Goal: Obtain resource: Download file/media

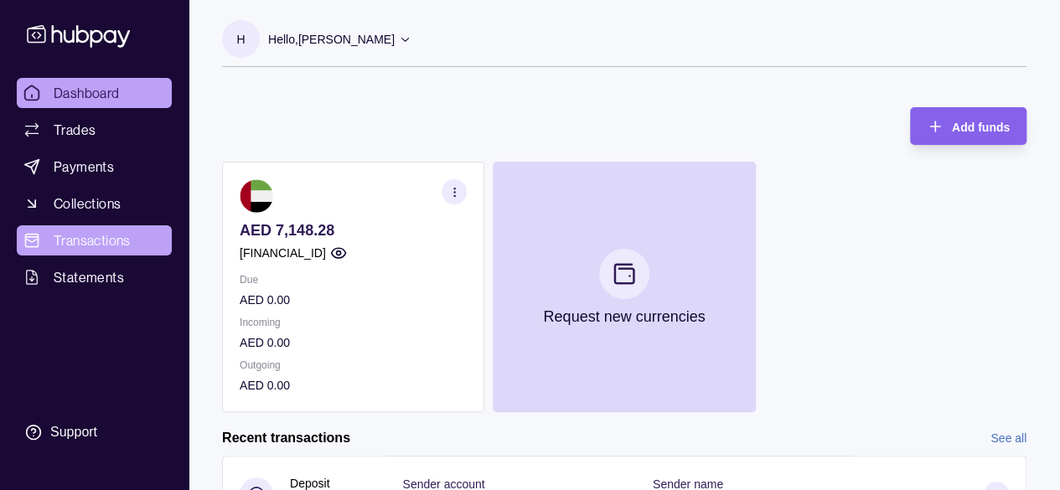
click at [78, 243] on span "Transactions" at bounding box center [92, 240] width 77 height 20
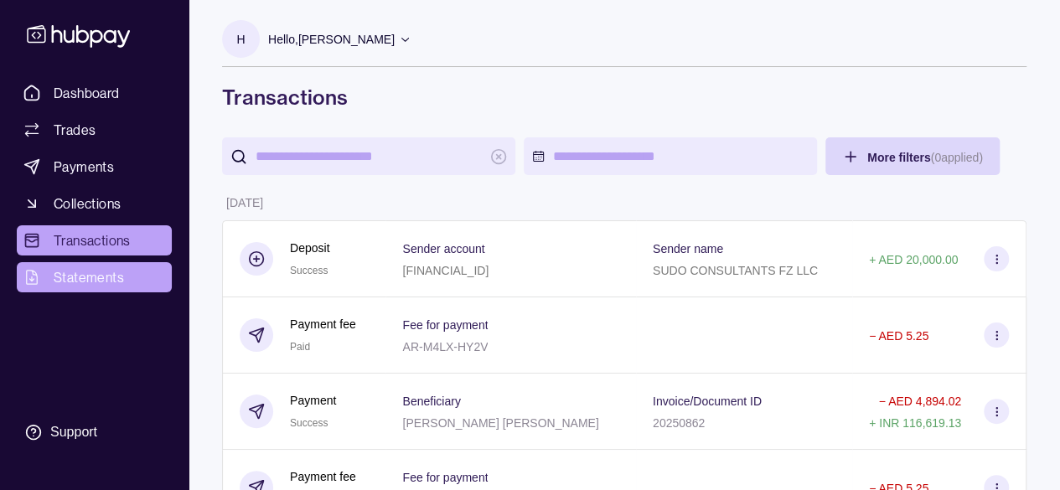
click at [96, 276] on span "Statements" at bounding box center [89, 277] width 70 height 20
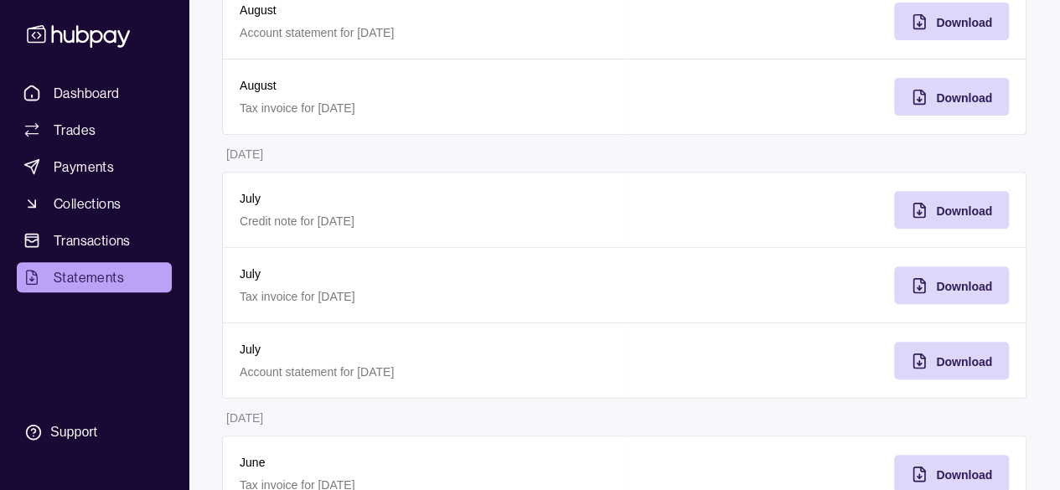
scroll to position [401, 0]
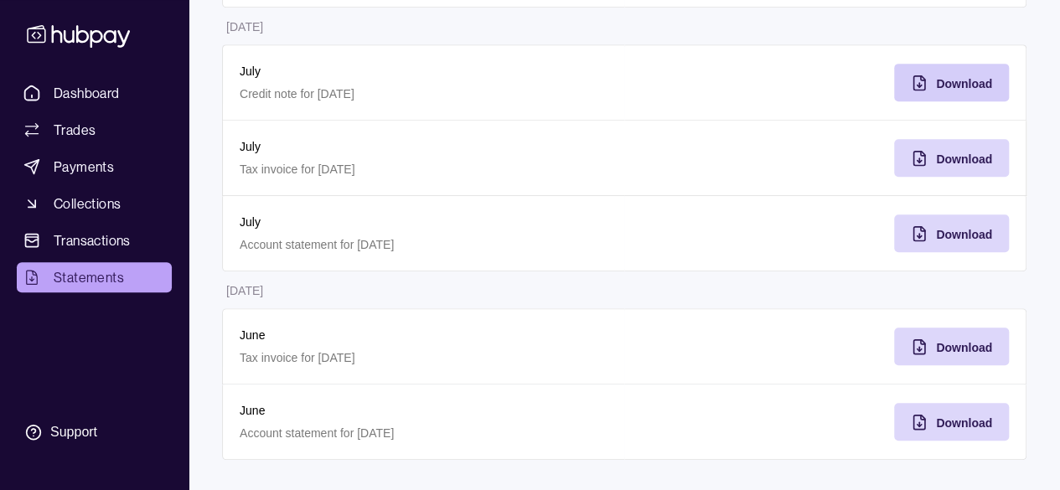
click at [962, 75] on div "Download" at bounding box center [964, 83] width 56 height 20
click at [982, 238] on div "Download" at bounding box center [964, 234] width 56 height 20
click at [952, 420] on span "Download" at bounding box center [964, 422] width 56 height 13
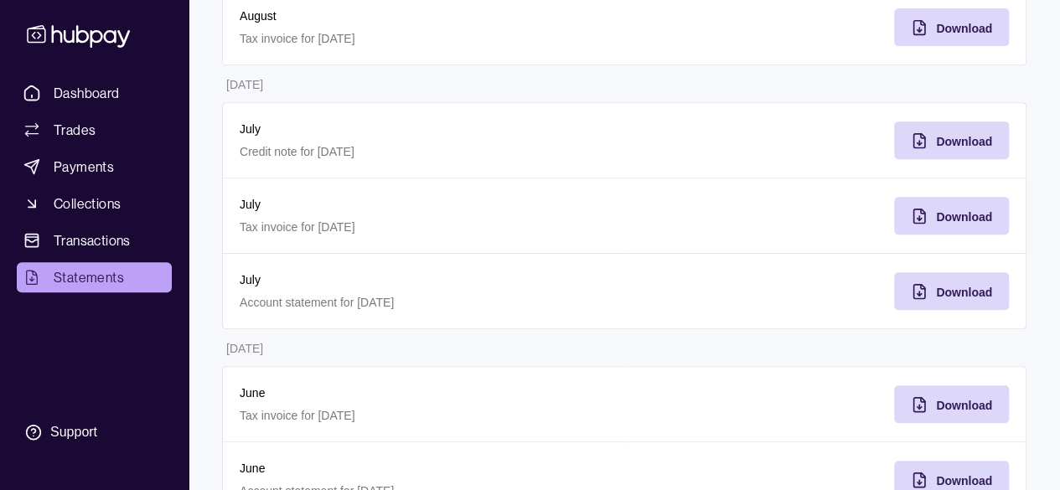
scroll to position [318, 0]
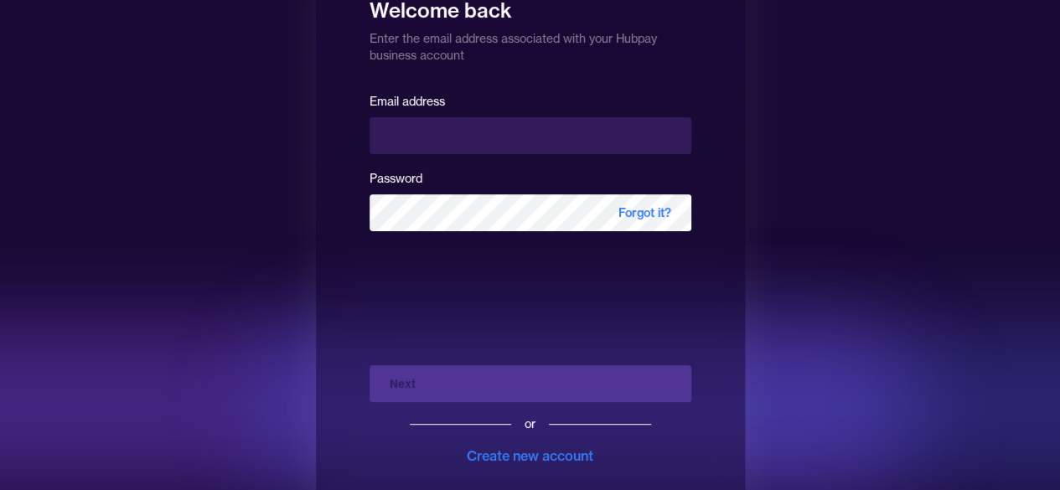
scroll to position [84, 0]
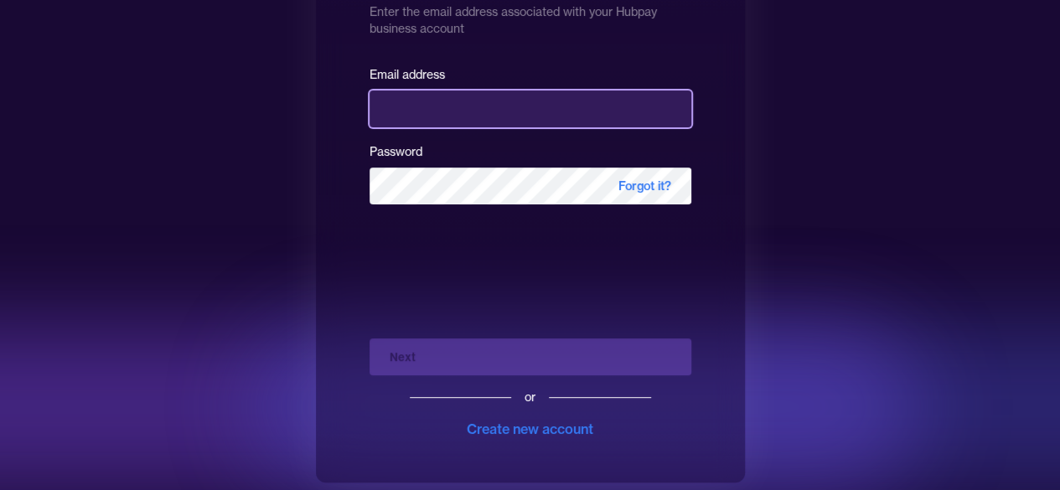
click at [478, 116] on input "email" at bounding box center [530, 108] width 322 height 37
type input "**********"
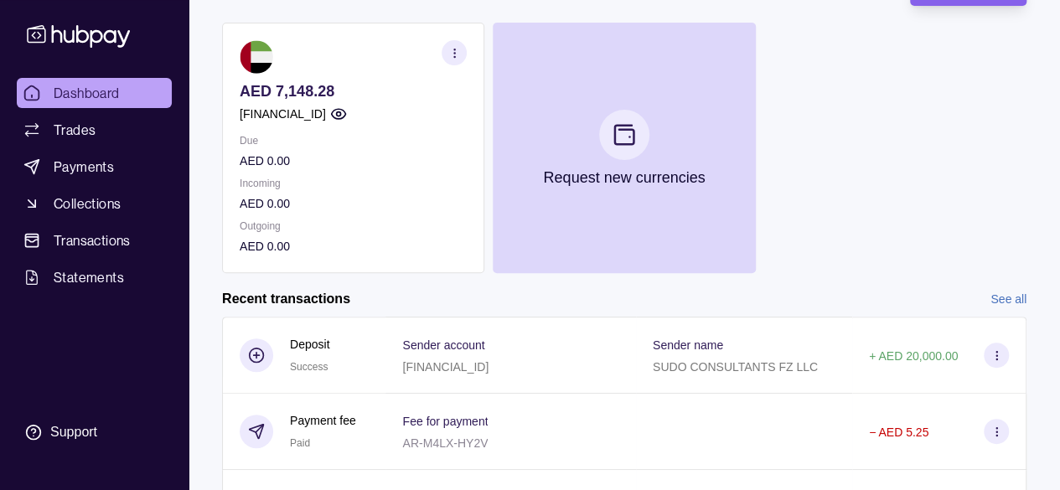
scroll to position [84, 0]
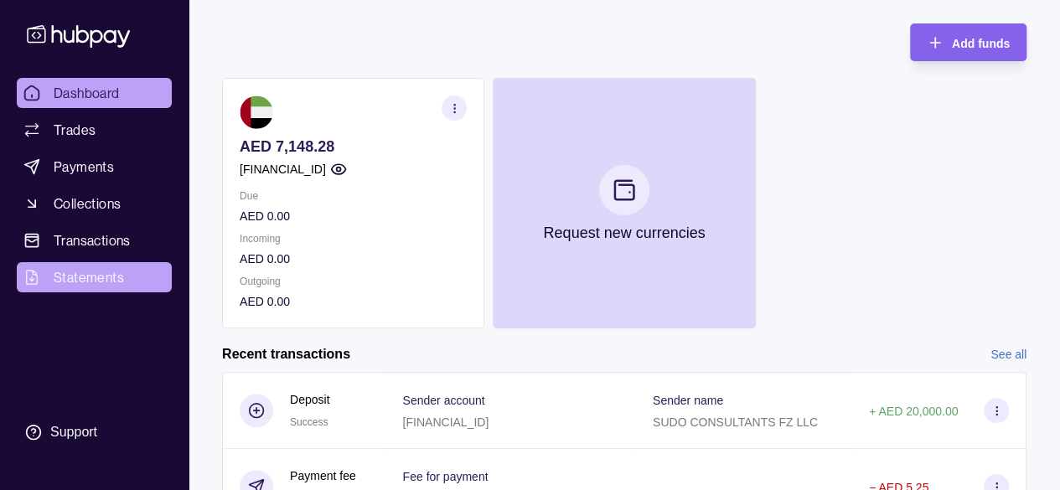
click at [99, 276] on span "Statements" at bounding box center [89, 277] width 70 height 20
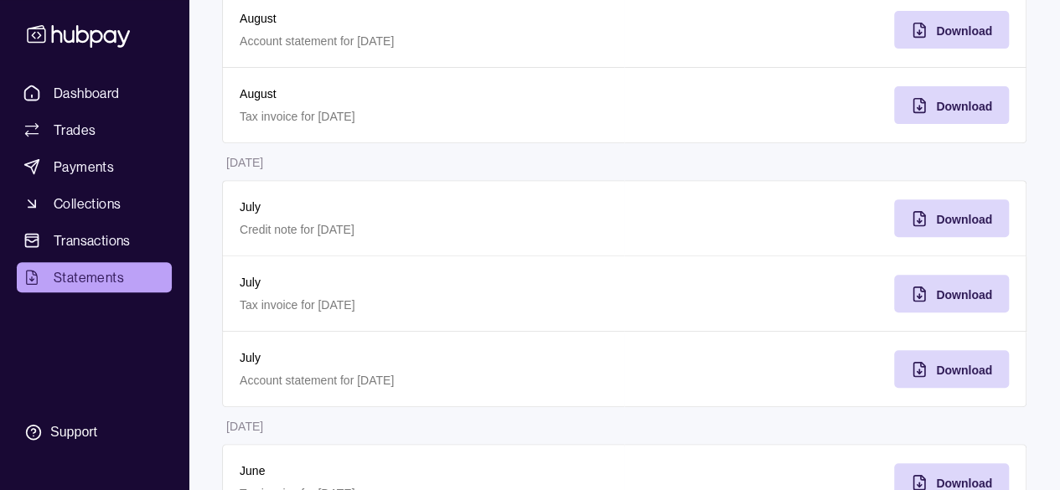
scroll to position [150, 0]
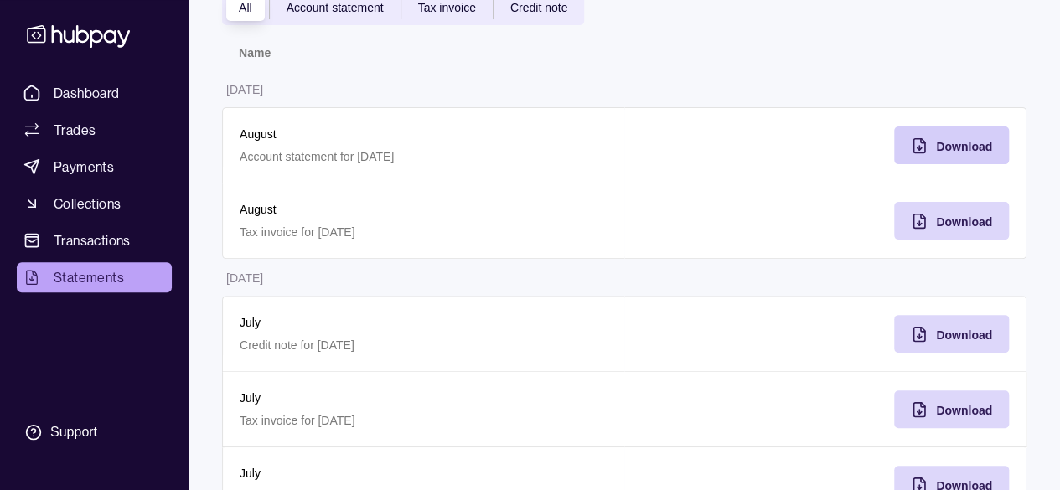
click at [957, 155] on div "Download" at bounding box center [938, 145] width 106 height 38
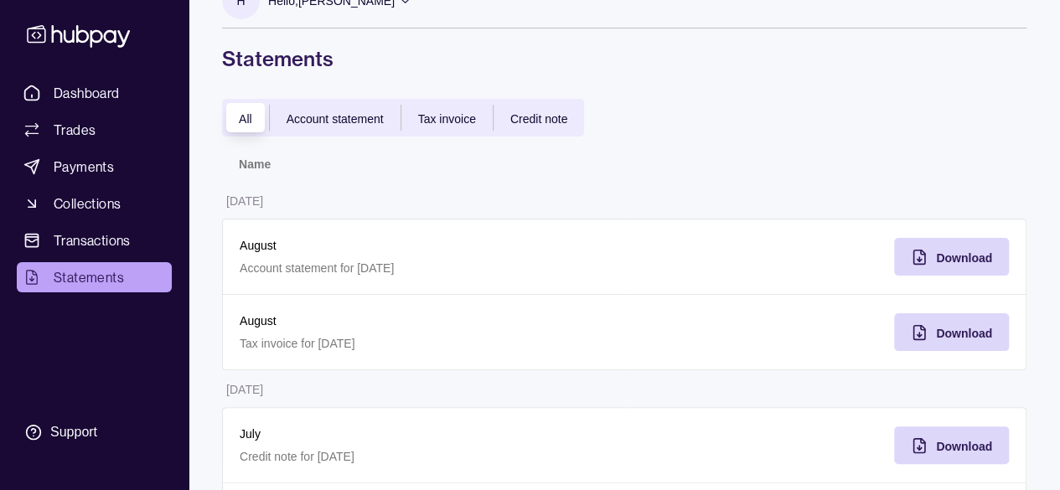
scroll to position [0, 0]
